Goal: Task Accomplishment & Management: Use online tool/utility

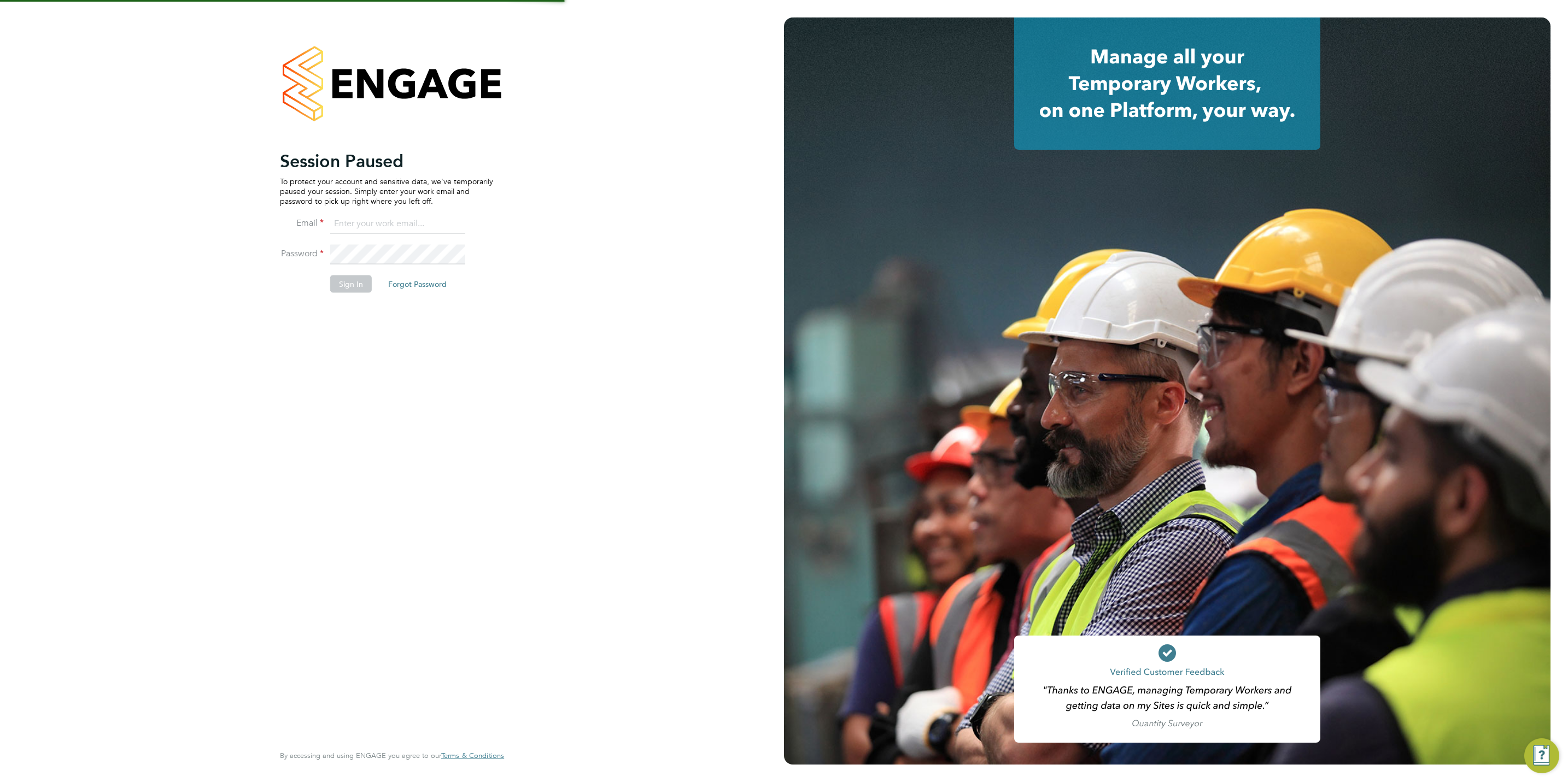
type input "[PERSON_NAME][EMAIL_ADDRESS][DOMAIN_NAME]"
click at [355, 299] on li "Sign In Forgot Password" at bounding box center [387, 289] width 213 height 28
click at [355, 293] on button "Sign In" at bounding box center [351, 284] width 42 height 18
